Goal: Information Seeking & Learning: Find specific fact

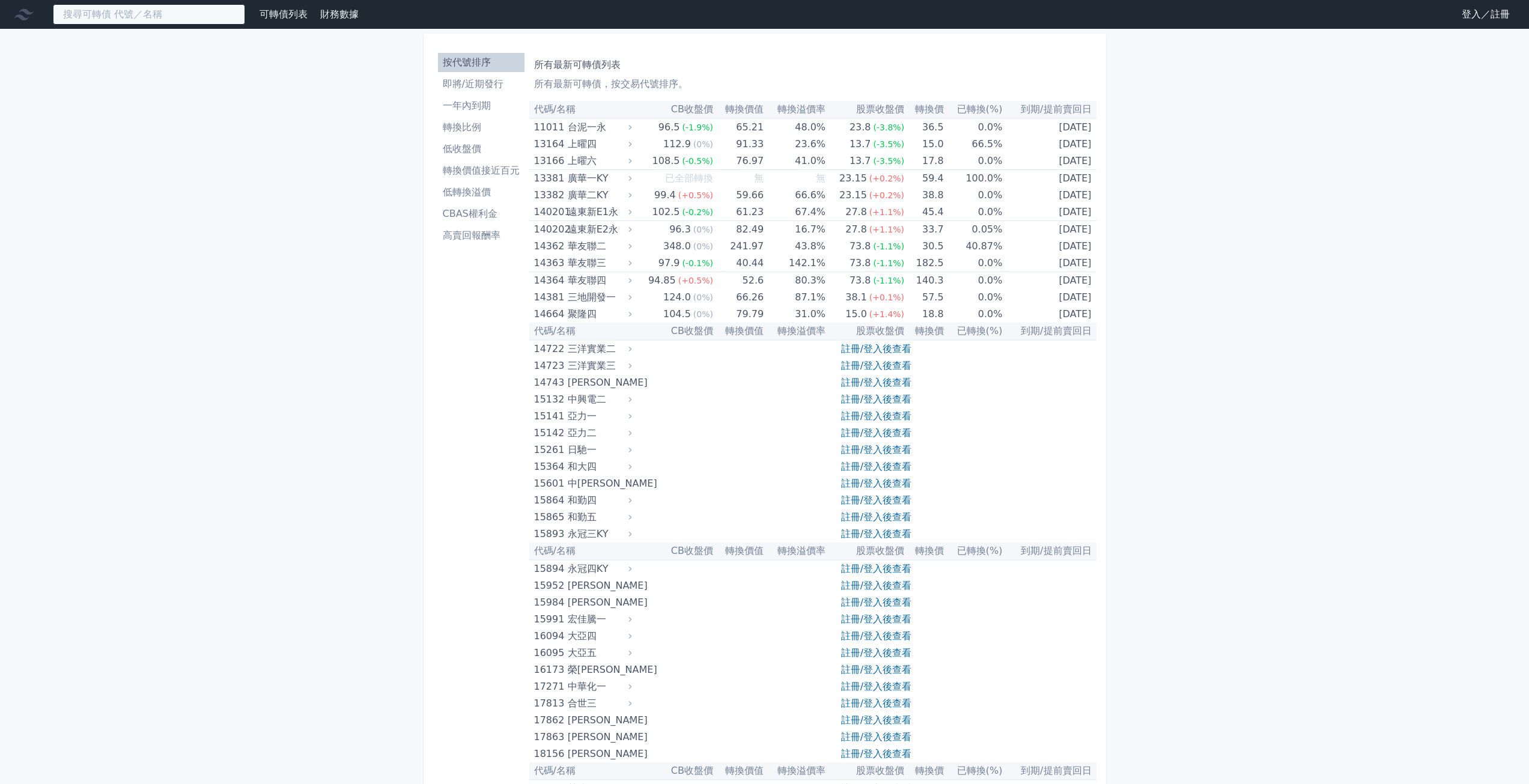
click at [200, 15] on input at bounding box center [149, 14] width 192 height 20
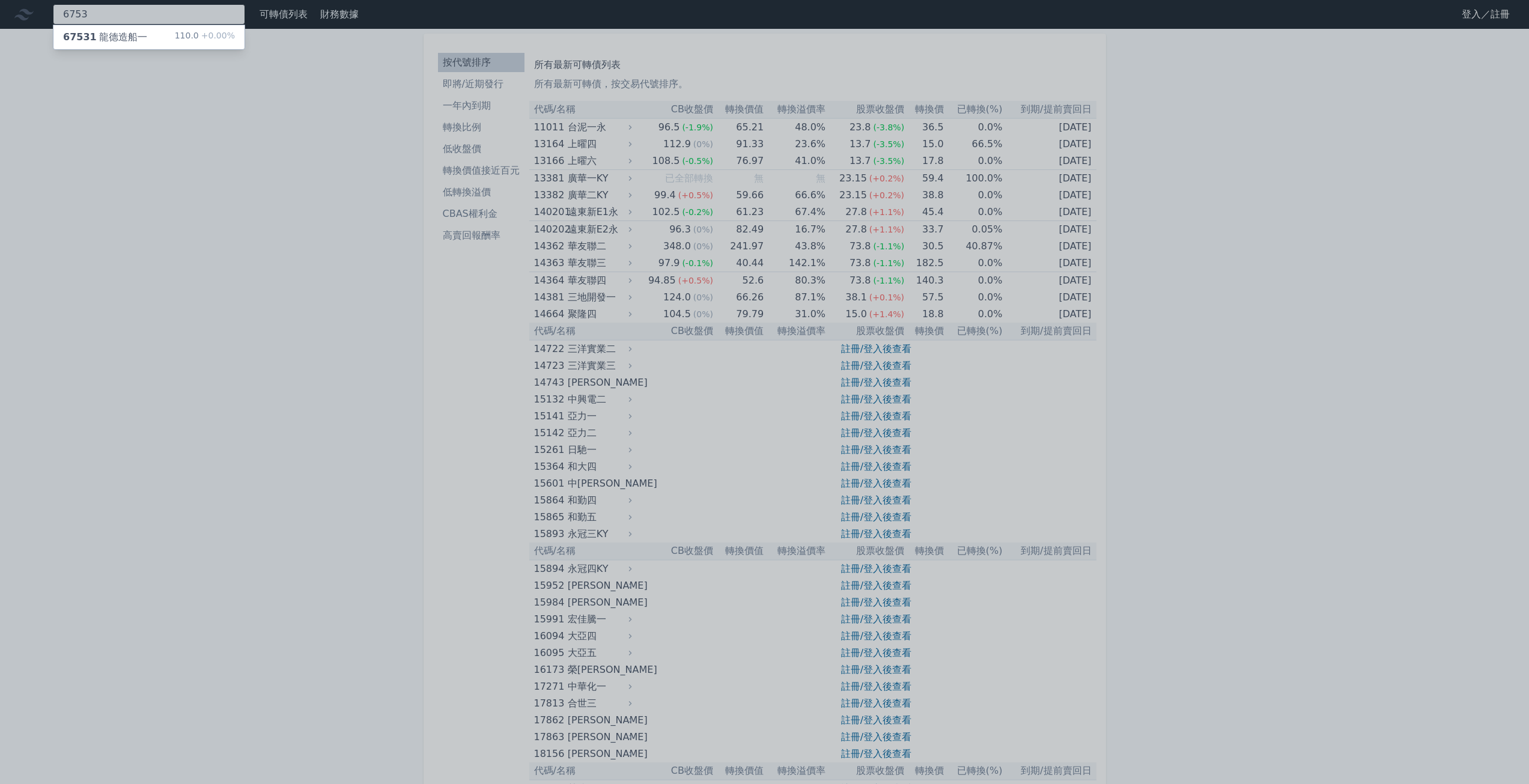
type input "6753"
click at [180, 37] on div "67531 龍德造船一 110.0 +0.00%" at bounding box center [149, 37] width 191 height 24
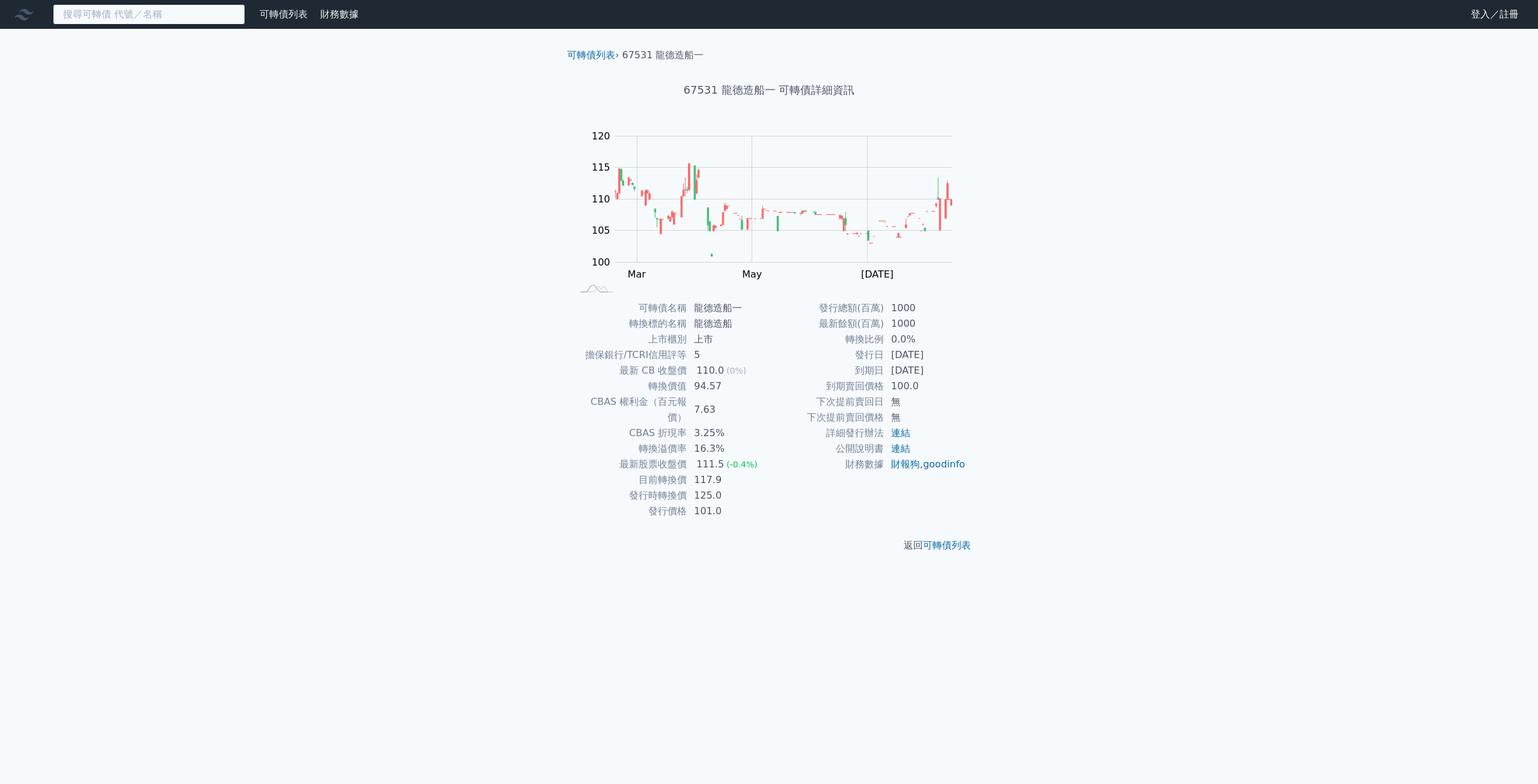
click at [135, 21] on input at bounding box center [149, 14] width 192 height 20
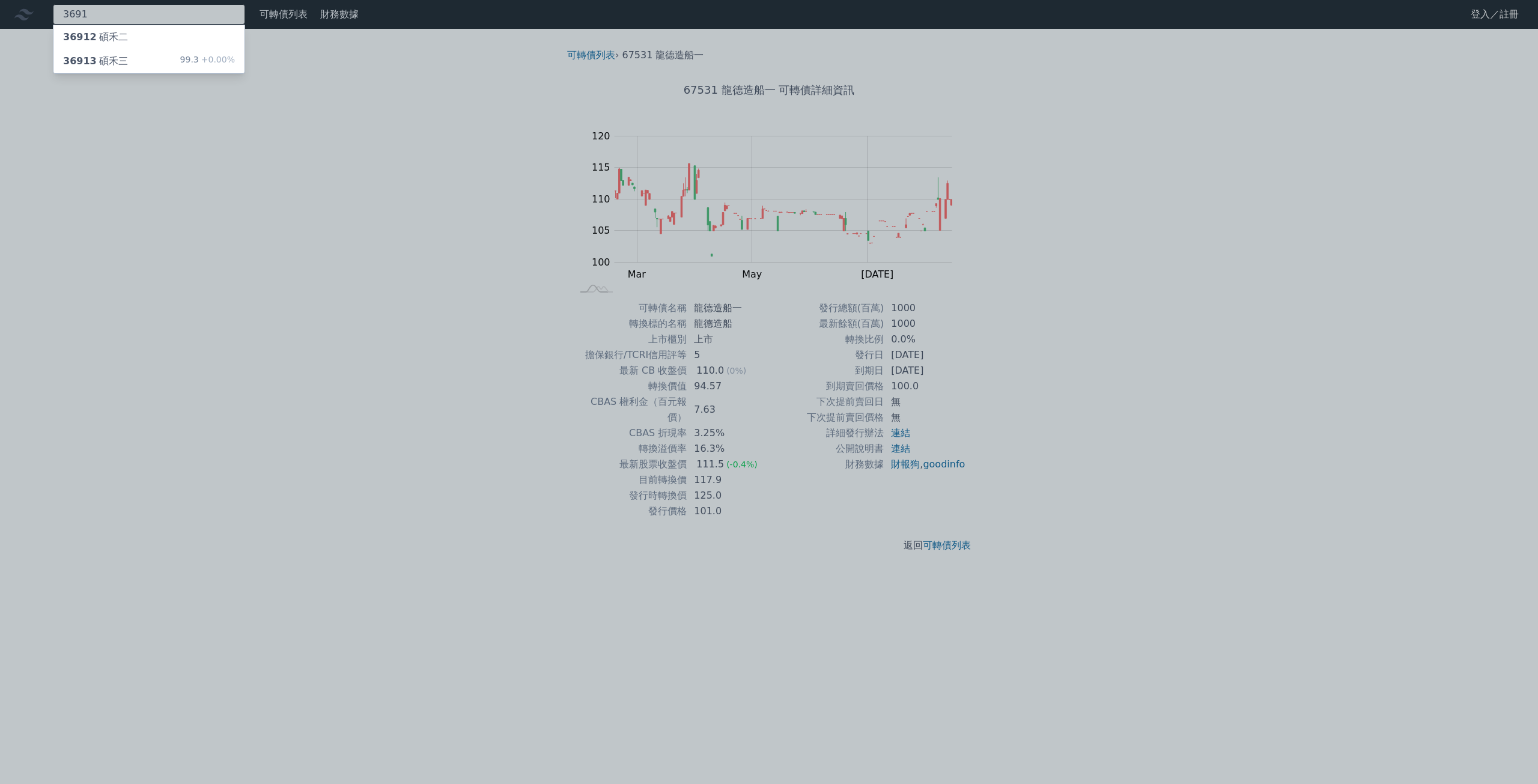
type input "3691"
click at [117, 60] on div "36913 碩禾三" at bounding box center [95, 60] width 65 height 14
